Goal: Find contact information: Find contact information

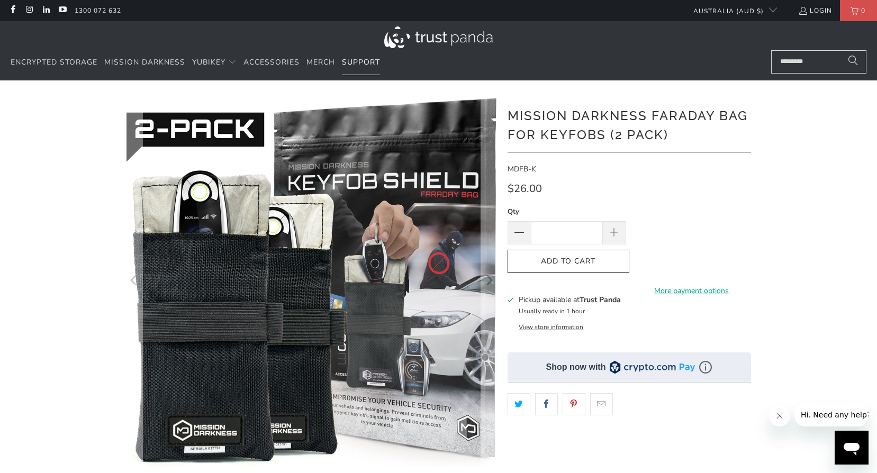
click at [353, 60] on span "Support" at bounding box center [361, 62] width 38 height 10
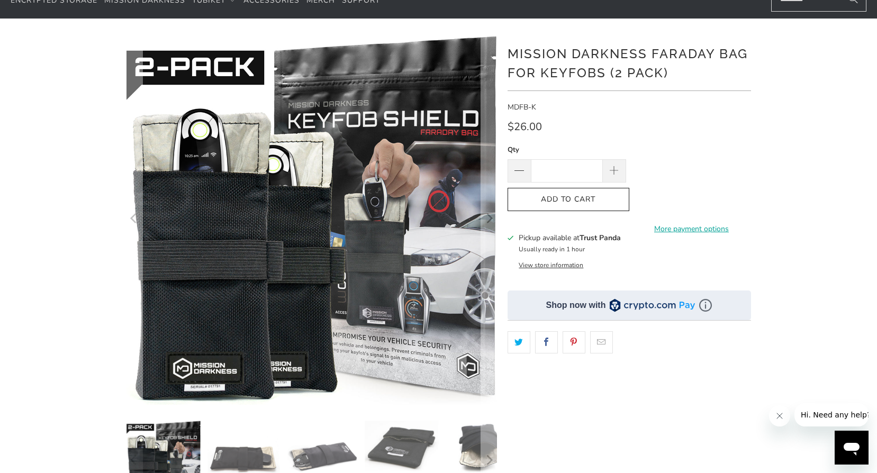
scroll to position [53, 0]
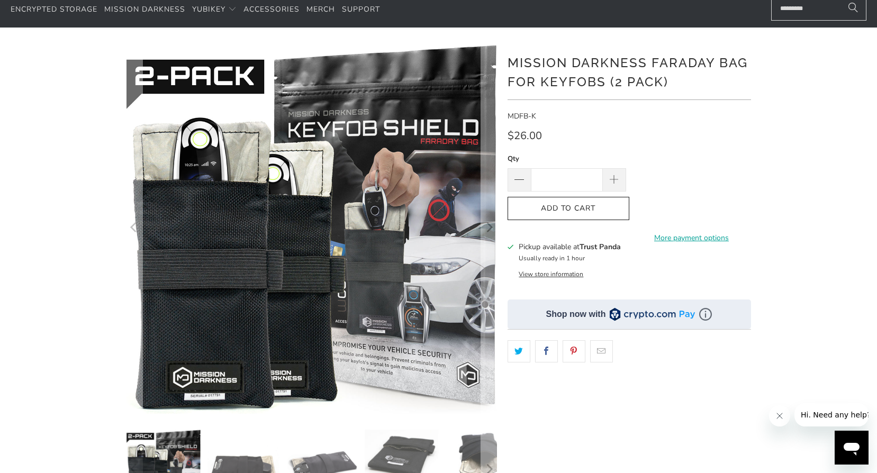
click at [553, 275] on button "View store information" at bounding box center [550, 274] width 65 height 8
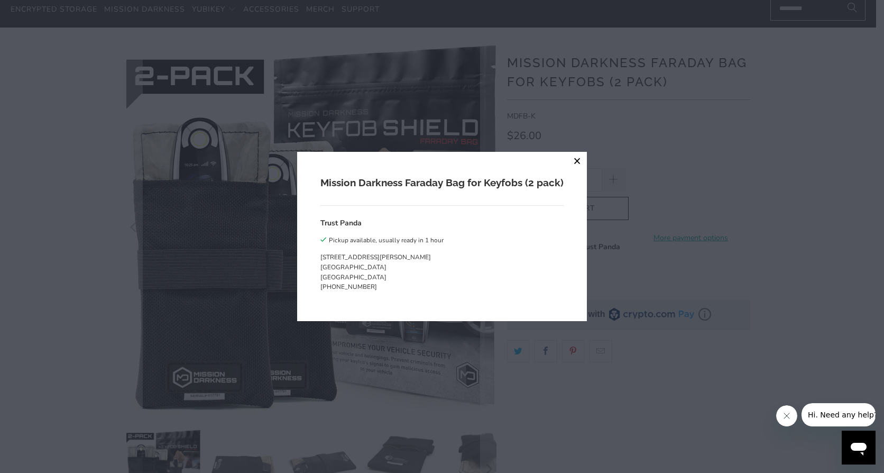
click at [577, 160] on button "close" at bounding box center [577, 161] width 19 height 19
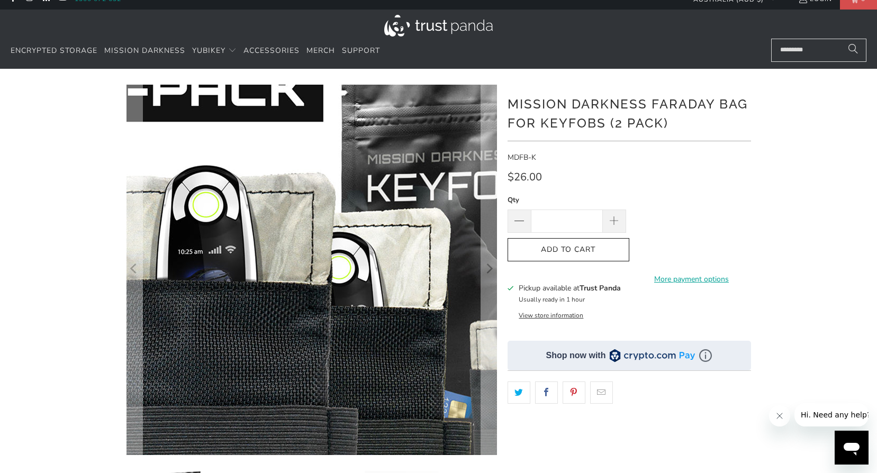
scroll to position [0, 0]
